Goal: Task Accomplishment & Management: Manage account settings

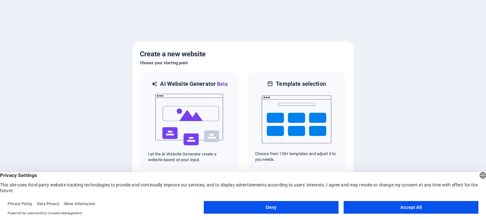
click at [277, 207] on button "Deny" at bounding box center [271, 207] width 135 height 13
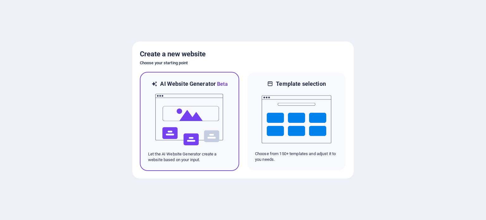
click at [189, 116] on img at bounding box center [190, 119] width 70 height 63
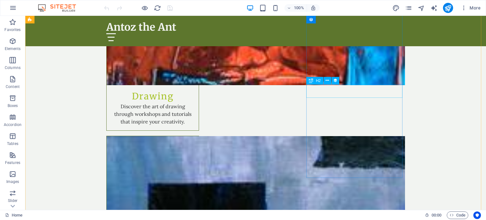
scroll to position [950, 0]
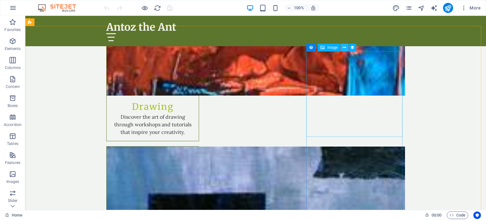
click at [346, 46] on icon at bounding box center [344, 47] width 3 height 7
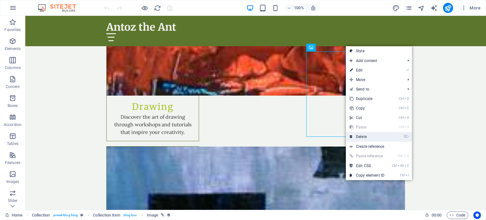
click at [363, 135] on link "⌦ Delete" at bounding box center [367, 137] width 42 height 10
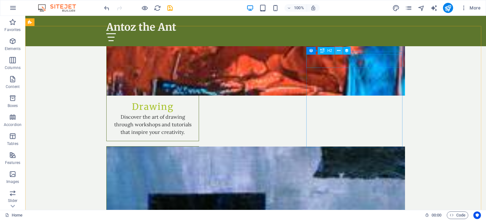
click at [337, 50] on icon at bounding box center [338, 51] width 3 height 7
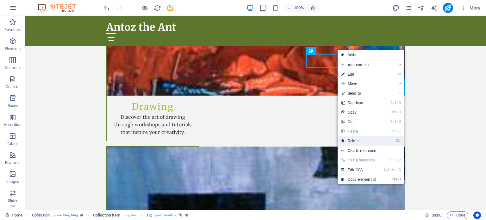
click at [356, 140] on link "⌦ Delete" at bounding box center [359, 141] width 42 height 10
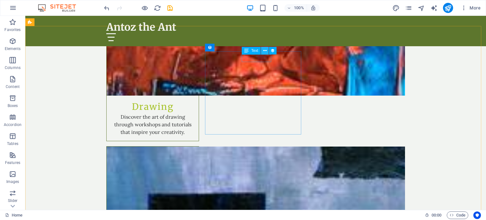
click at [264, 49] on icon at bounding box center [265, 51] width 3 height 7
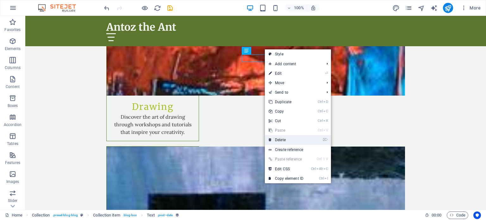
click at [283, 139] on link "⌦ Delete" at bounding box center [286, 140] width 42 height 10
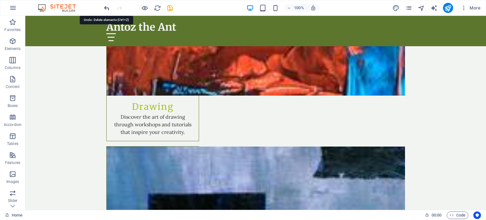
click at [105, 7] on icon "undo" at bounding box center [106, 7] width 7 height 7
click at [106, 10] on icon "undo" at bounding box center [106, 7] width 7 height 7
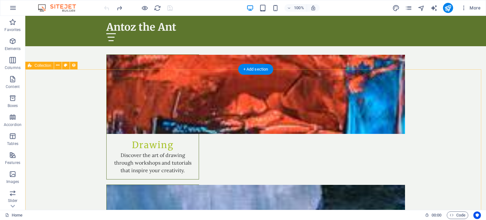
scroll to position [919, 0]
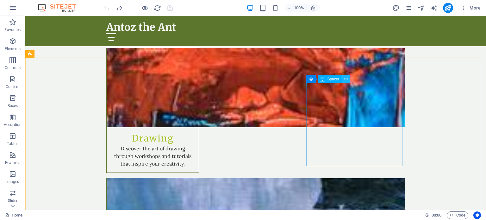
click at [346, 79] on icon at bounding box center [346, 79] width 3 height 7
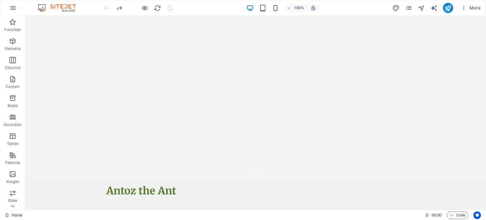
scroll to position [0, 0]
click at [462, 7] on icon "button" at bounding box center [464, 8] width 6 height 6
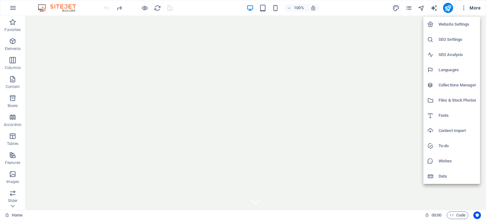
click at [11, 6] on div at bounding box center [243, 110] width 486 height 220
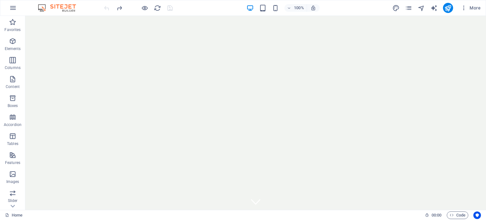
click at [11, 6] on icon "button" at bounding box center [13, 8] width 8 height 8
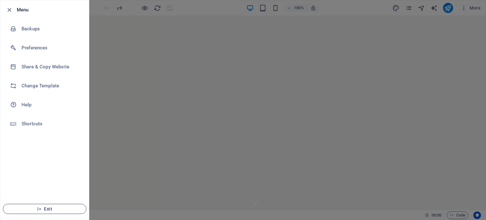
click at [48, 210] on span "Exit" at bounding box center [44, 209] width 73 height 5
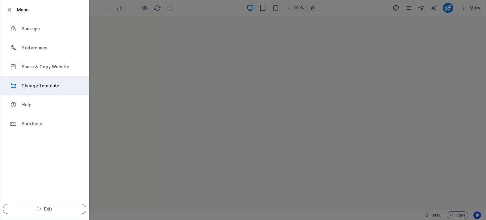
click at [32, 84] on h6 "Change Template" at bounding box center [51, 86] width 59 height 8
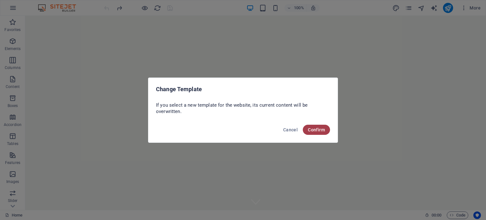
click at [318, 130] on span "Confirm" at bounding box center [316, 129] width 17 height 5
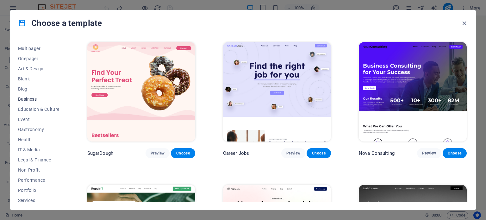
scroll to position [63, 0]
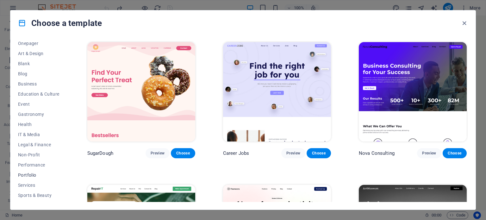
click at [31, 175] on span "Portfolio" at bounding box center [38, 175] width 41 height 5
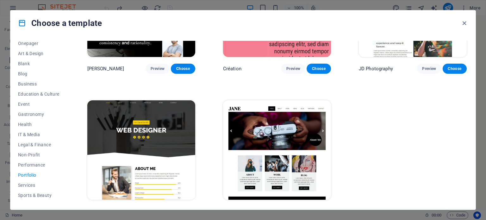
scroll to position [240, 0]
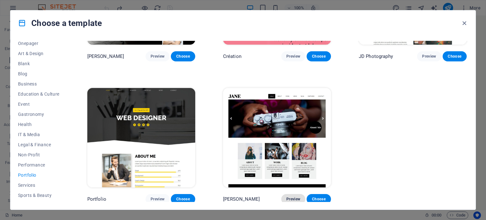
click at [289, 198] on span "Preview" at bounding box center [294, 199] width 14 height 5
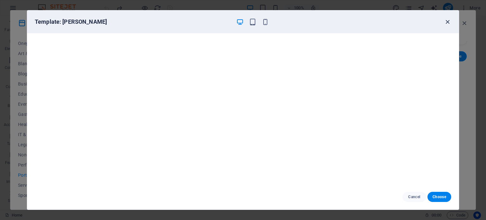
click at [448, 21] on icon "button" at bounding box center [447, 21] width 7 height 7
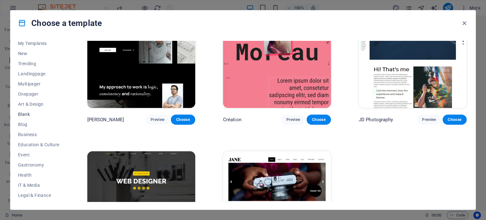
scroll to position [0, 0]
click at [28, 45] on span "All Templates" at bounding box center [38, 45] width 41 height 5
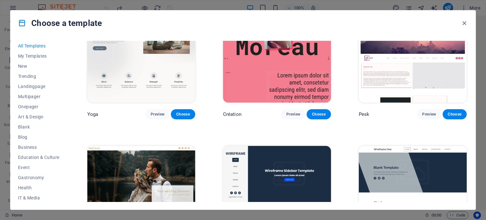
scroll to position [2328, 0]
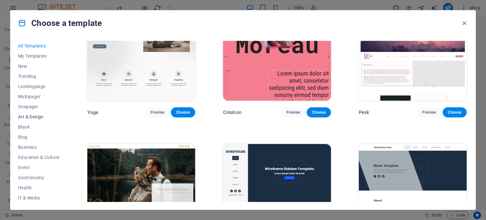
click at [30, 117] on span "Art & Design" at bounding box center [38, 116] width 41 height 5
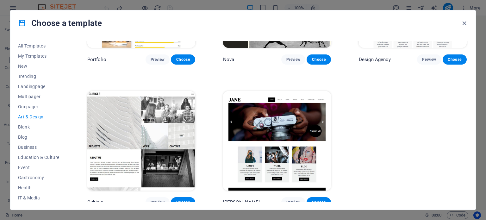
scroll to position [525, 0]
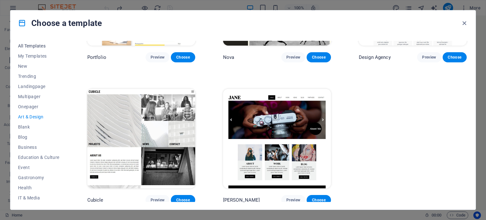
click at [23, 45] on span "All Templates" at bounding box center [38, 45] width 41 height 5
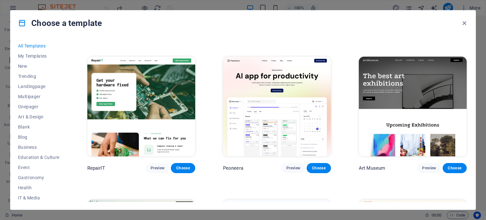
scroll to position [127, 0]
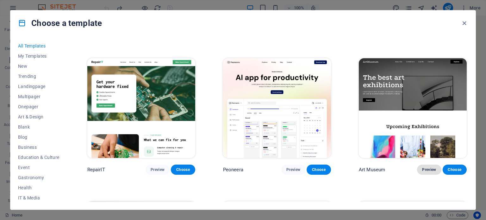
click at [426, 169] on span "Preview" at bounding box center [430, 169] width 14 height 5
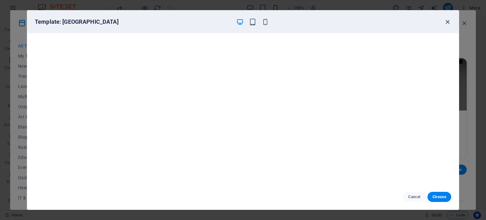
click at [447, 22] on icon "button" at bounding box center [447, 21] width 7 height 7
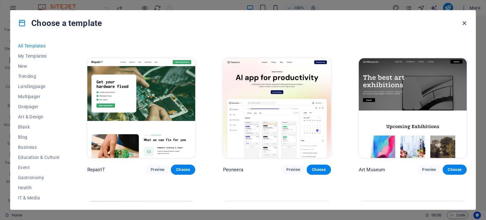
click at [465, 22] on icon "button" at bounding box center [464, 23] width 7 height 7
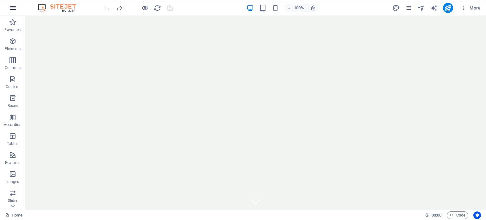
click at [15, 11] on icon "button" at bounding box center [13, 8] width 8 height 8
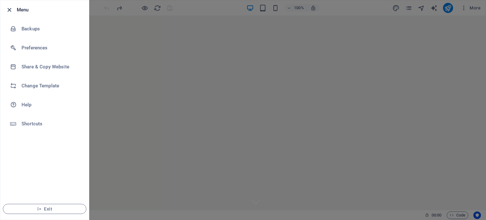
click at [9, 8] on icon "button" at bounding box center [9, 9] width 7 height 7
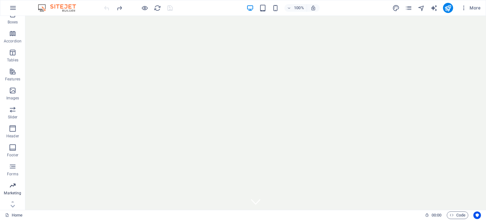
scroll to position [91, 0]
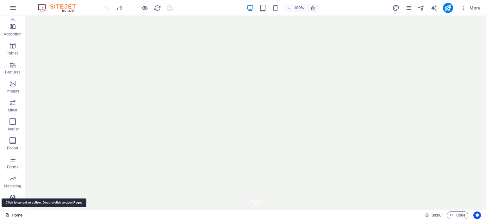
click at [13, 215] on link "Home" at bounding box center [13, 216] width 17 height 8
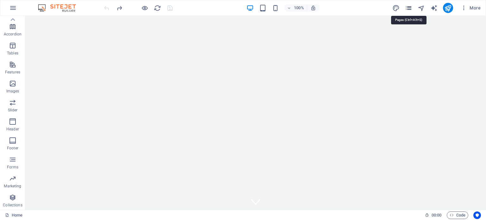
click at [410, 8] on icon "pages" at bounding box center [408, 7] width 7 height 7
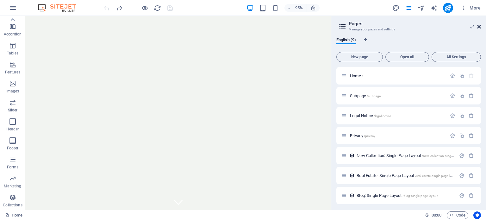
click at [478, 25] on icon at bounding box center [480, 26] width 4 height 5
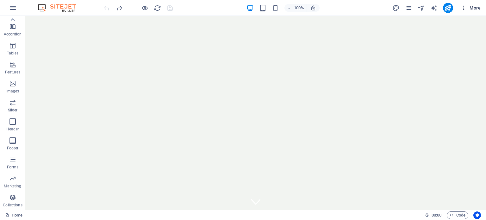
click at [474, 9] on span "More" at bounding box center [471, 8] width 20 height 6
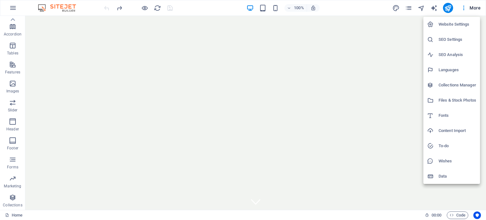
click at [380, 8] on div at bounding box center [243, 110] width 486 height 220
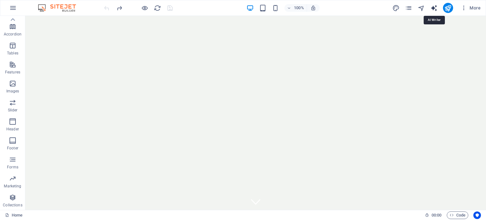
click at [435, 6] on icon "text_generator" at bounding box center [434, 7] width 7 height 7
select select "English"
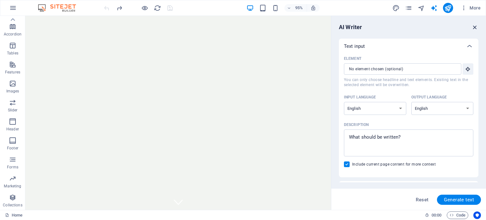
click at [476, 26] on icon "button" at bounding box center [475, 27] width 7 height 7
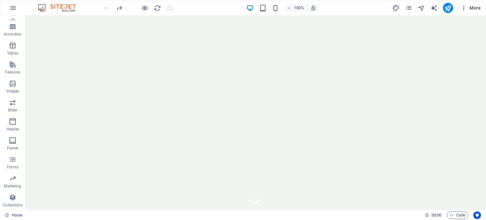
click at [478, 9] on span "More" at bounding box center [471, 8] width 20 height 6
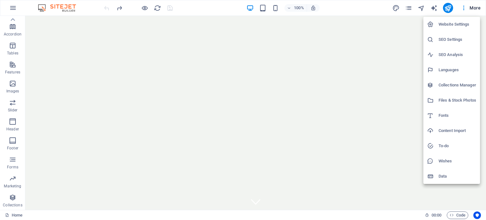
click at [366, 6] on div at bounding box center [243, 110] width 486 height 220
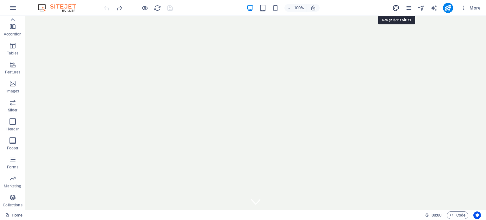
click at [395, 7] on icon "design" at bounding box center [396, 7] width 7 height 7
select select "rem"
select select "200"
select select "px"
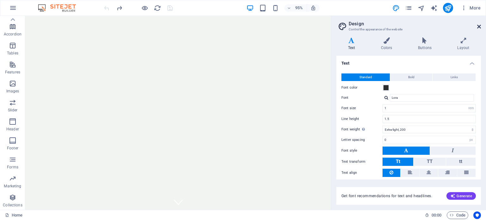
click at [478, 27] on icon at bounding box center [480, 26] width 4 height 5
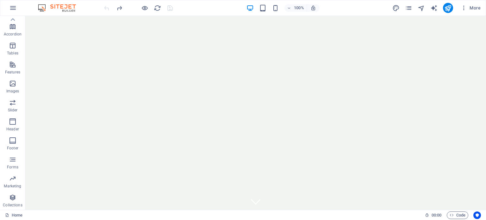
click at [58, 5] on img at bounding box center [60, 8] width 48 height 8
click at [39, 7] on img at bounding box center [60, 8] width 48 height 8
click at [23, 9] on div "100% More" at bounding box center [243, 7] width 486 height 15
click at [474, 6] on span "More" at bounding box center [471, 8] width 20 height 6
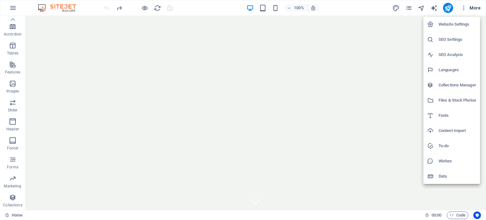
click at [195, 7] on div at bounding box center [243, 110] width 486 height 220
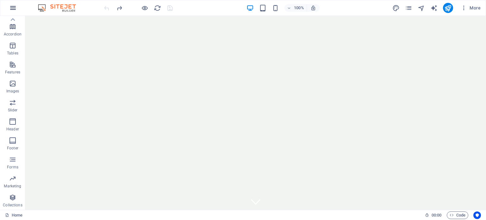
click at [11, 11] on icon "button" at bounding box center [13, 8] width 8 height 8
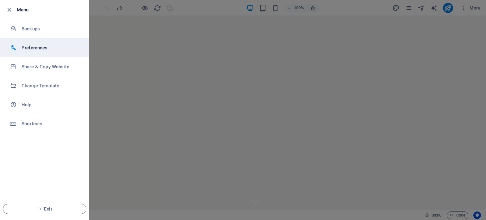
click at [32, 48] on h6 "Preferences" at bounding box center [51, 48] width 59 height 8
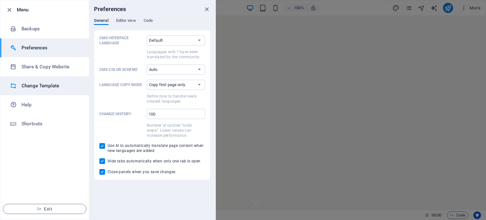
click at [29, 87] on h6 "Change Template" at bounding box center [51, 86] width 59 height 8
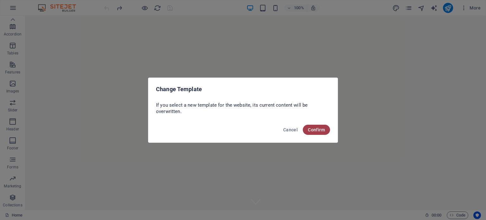
click at [317, 127] on span "Confirm" at bounding box center [316, 129] width 17 height 5
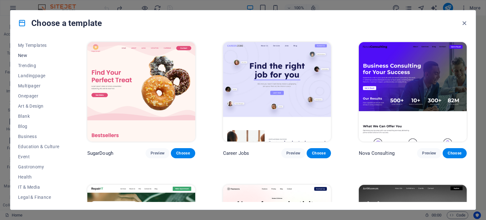
scroll to position [0, 0]
click at [464, 20] on icon "button" at bounding box center [464, 23] width 7 height 7
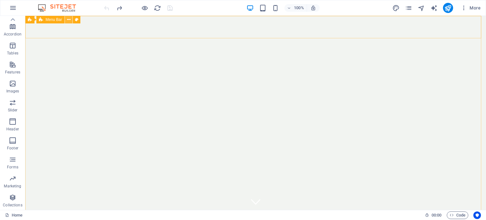
click at [70, 18] on icon at bounding box center [68, 19] width 3 height 7
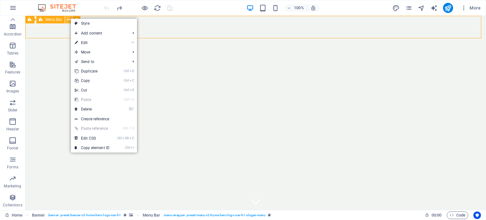
click at [69, 18] on icon at bounding box center [68, 19] width 3 height 7
click at [27, 8] on div "100% More" at bounding box center [243, 7] width 486 height 15
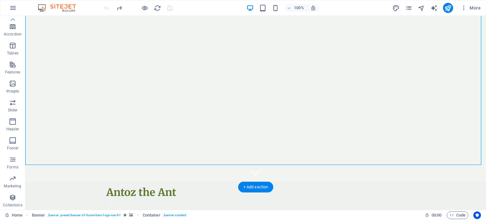
scroll to position [32, 0]
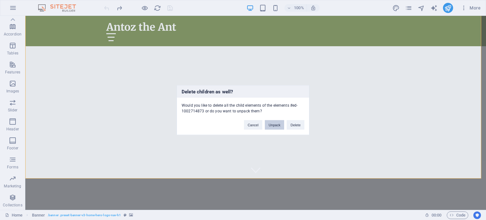
click at [279, 125] on button "Unpack" at bounding box center [274, 125] width 19 height 10
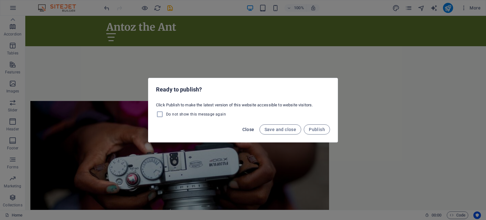
click at [251, 129] on span "Close" at bounding box center [249, 129] width 12 height 5
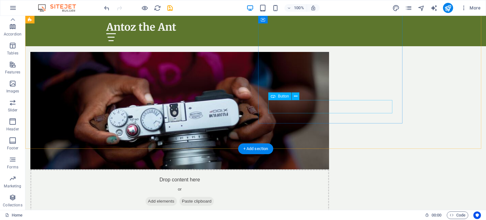
scroll to position [0, 0]
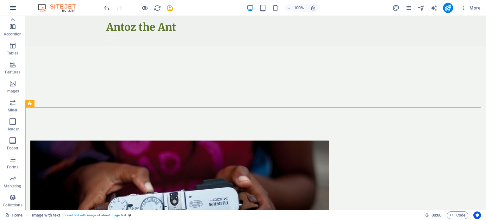
click at [15, 9] on icon "button" at bounding box center [13, 8] width 8 height 8
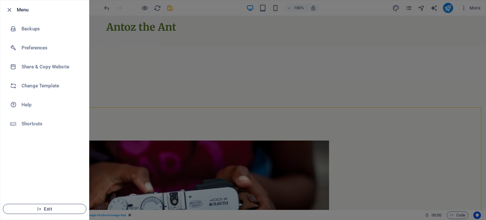
click at [45, 211] on span "Exit" at bounding box center [44, 209] width 73 height 5
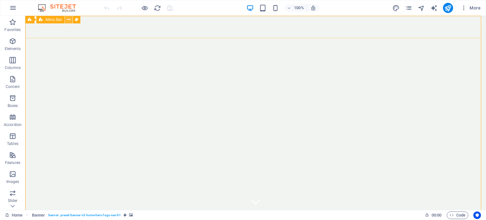
click at [69, 19] on icon at bounding box center [68, 19] width 3 height 7
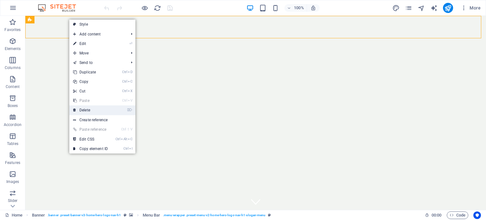
click at [92, 107] on link "⌦ Delete" at bounding box center [90, 110] width 42 height 10
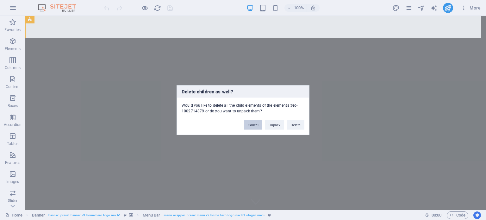
click at [251, 124] on button "Cancel" at bounding box center [253, 125] width 18 height 10
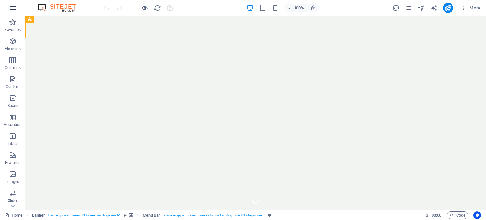
click at [12, 11] on icon "button" at bounding box center [13, 8] width 8 height 8
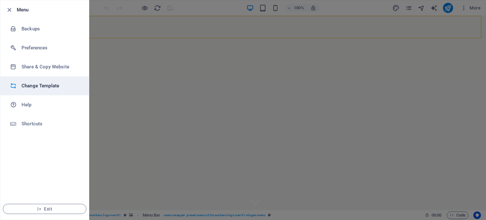
click at [47, 86] on h6 "Change Template" at bounding box center [51, 86] width 59 height 8
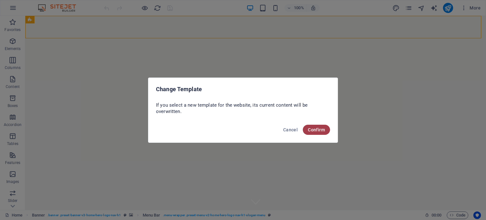
click at [322, 127] on span "Confirm" at bounding box center [316, 129] width 17 height 5
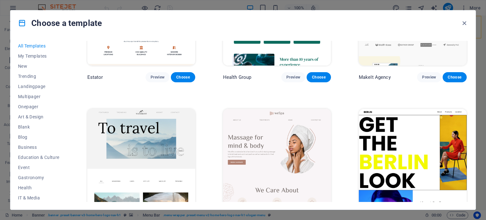
scroll to position [1520, 0]
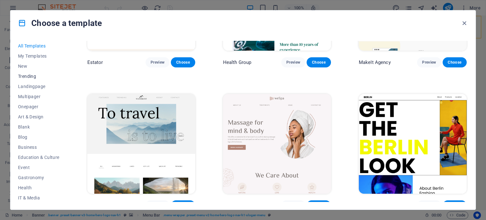
click at [27, 75] on span "Trending" at bounding box center [38, 76] width 41 height 5
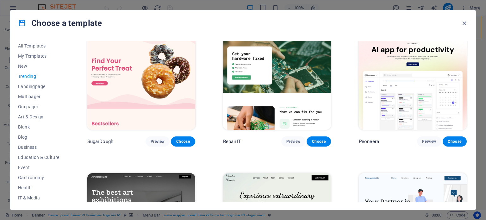
scroll to position [0, 0]
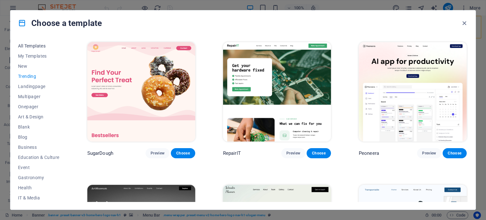
click at [32, 45] on span "All Templates" at bounding box center [38, 45] width 41 height 5
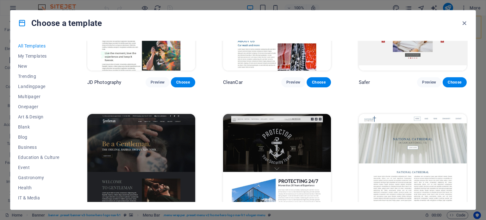
scroll to position [2787, 0]
click at [466, 21] on icon "button" at bounding box center [464, 23] width 7 height 7
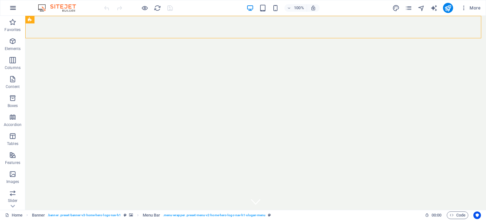
click at [13, 8] on icon "button" at bounding box center [13, 8] width 8 height 8
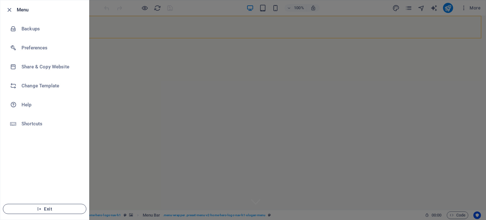
click at [49, 208] on span "Exit" at bounding box center [44, 209] width 73 height 5
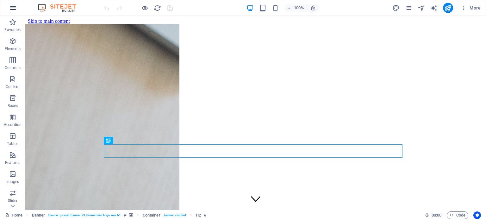
click at [15, 9] on icon "button" at bounding box center [13, 8] width 8 height 8
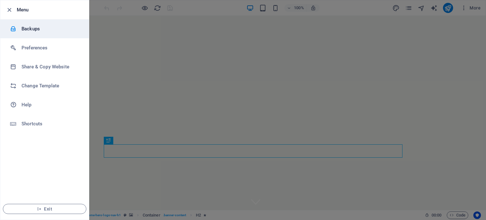
click at [27, 32] on h6 "Backups" at bounding box center [51, 29] width 59 height 8
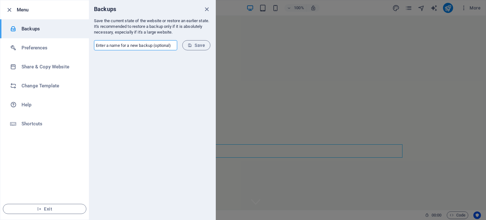
click at [115, 45] on input "text" at bounding box center [135, 45] width 83 height 10
click at [206, 7] on icon "close" at bounding box center [206, 9] width 7 height 7
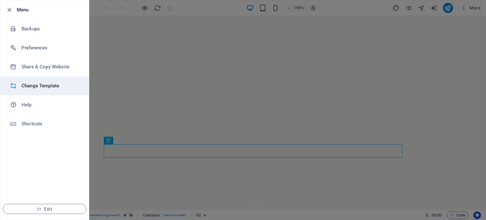
click at [39, 83] on h6 "Change Template" at bounding box center [51, 86] width 59 height 8
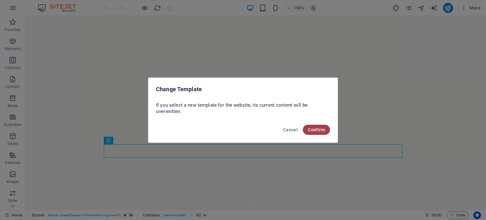
click at [318, 128] on span "Confirm" at bounding box center [316, 129] width 17 height 5
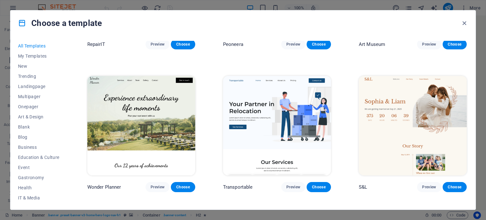
scroll to position [253, 0]
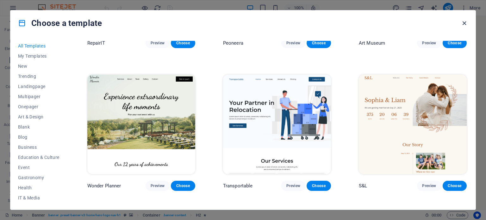
click at [466, 21] on icon "button" at bounding box center [464, 23] width 7 height 7
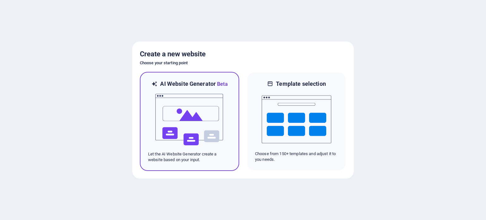
click at [185, 117] on img at bounding box center [190, 119] width 70 height 63
